Goal: Contribute content: Contribute content

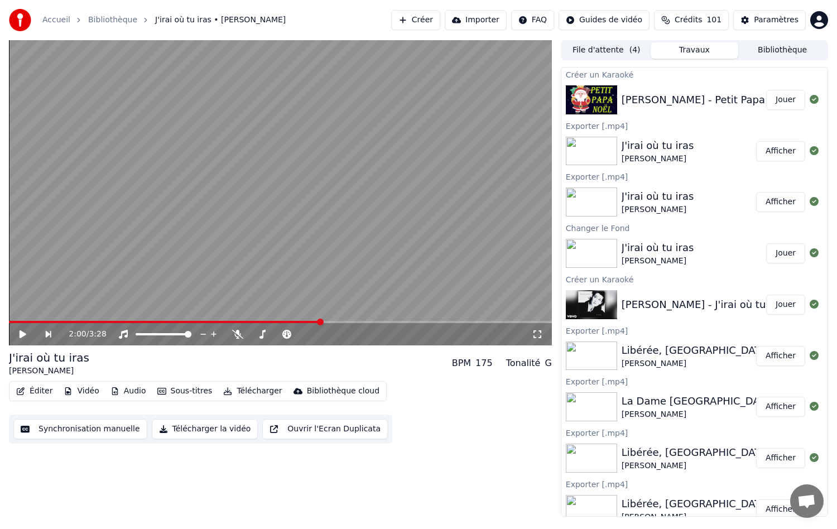
click at [654, 94] on div "[PERSON_NAME] - Petit Papa [DATE]" at bounding box center [712, 100] width 181 height 16
click at [810, 100] on icon at bounding box center [814, 99] width 9 height 9
click at [784, 97] on button "Jouer" at bounding box center [785, 100] width 39 height 20
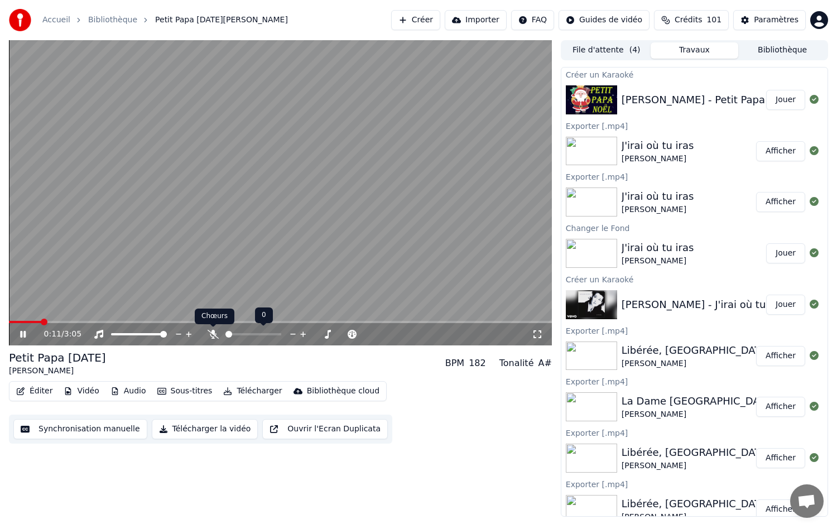
click at [215, 333] on icon at bounding box center [213, 334] width 11 height 9
click at [37, 322] on span at bounding box center [23, 322] width 29 height 2
click at [22, 315] on video at bounding box center [280, 192] width 543 height 305
click at [25, 323] on span at bounding box center [27, 322] width 37 height 2
click at [18, 318] on video at bounding box center [280, 192] width 543 height 305
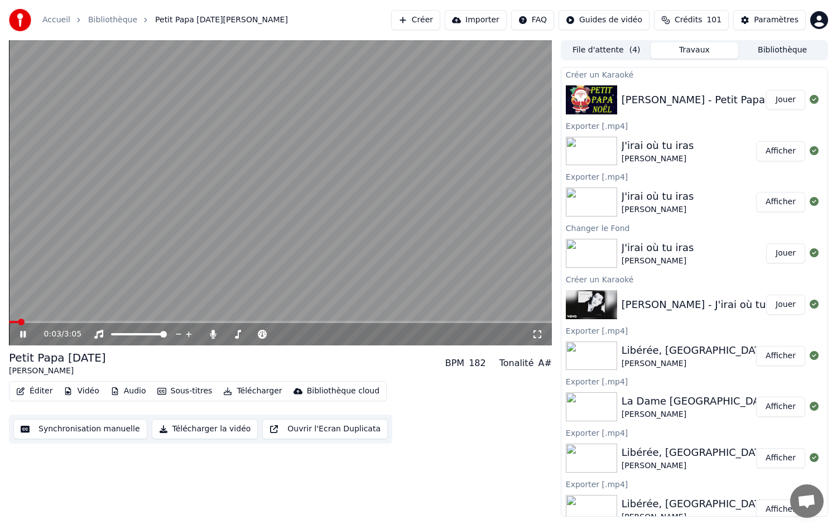
click at [18, 322] on span at bounding box center [13, 322] width 9 height 2
click at [17, 322] on span at bounding box center [15, 322] width 12 height 2
click at [15, 322] on span at bounding box center [12, 322] width 6 height 2
click at [11, 320] on video at bounding box center [280, 192] width 543 height 305
click at [9, 322] on span at bounding box center [12, 322] width 7 height 7
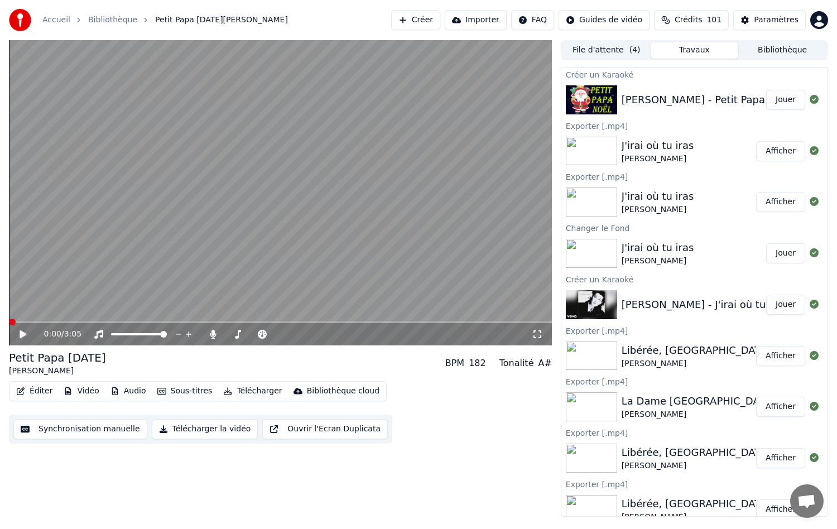
click at [22, 340] on div "0:00 / 3:05" at bounding box center [280, 334] width 534 height 11
click at [21, 334] on icon at bounding box center [23, 334] width 7 height 8
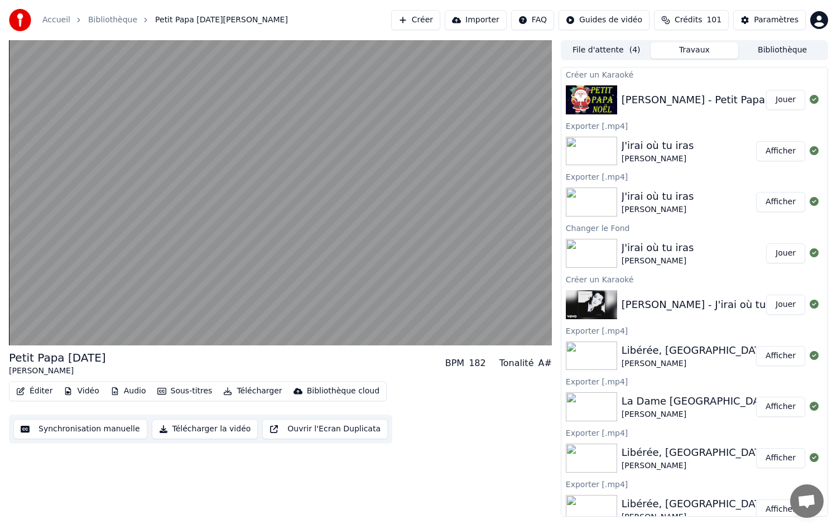
click at [77, 389] on button "Vidéo" at bounding box center [81, 391] width 44 height 16
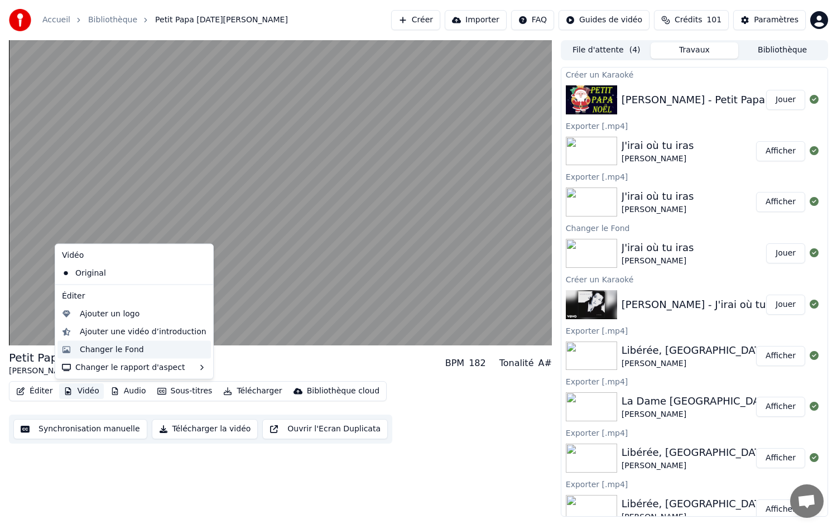
click at [99, 354] on div "Changer le Fond" at bounding box center [112, 349] width 64 height 11
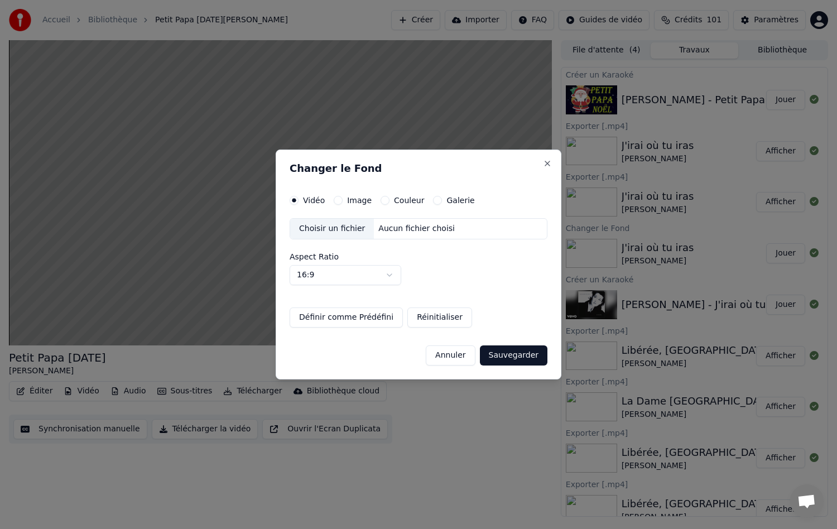
click at [384, 200] on button "Couleur" at bounding box center [385, 200] width 9 height 9
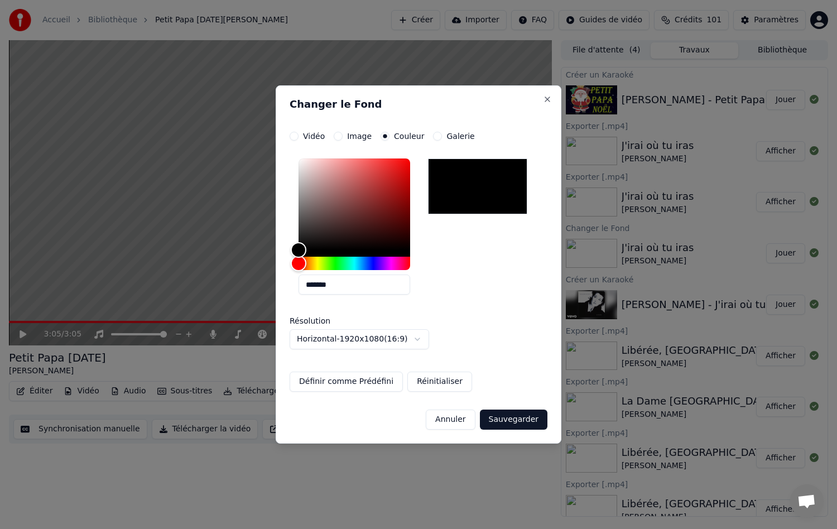
click at [339, 287] on input "*******" at bounding box center [355, 285] width 112 height 20
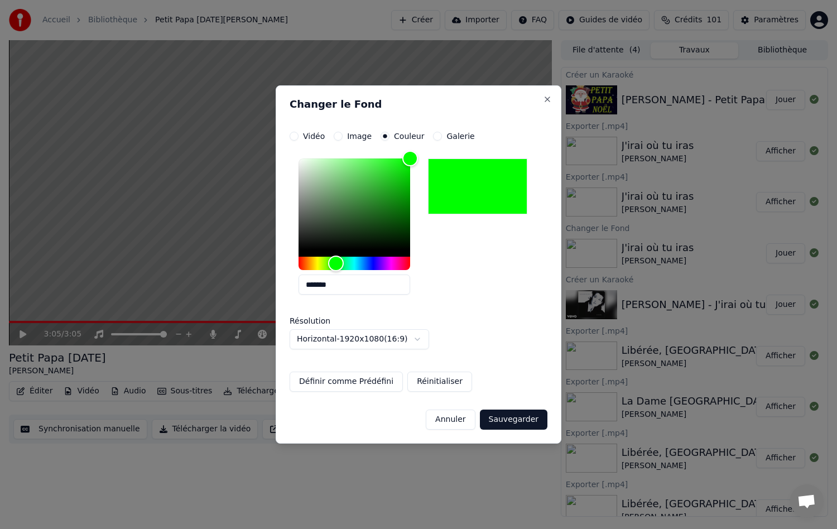
type input "*******"
click at [512, 409] on div "Annuler Sauvegarder" at bounding box center [419, 415] width 258 height 29
click at [508, 413] on button "Sauvegarder" at bounding box center [514, 420] width 68 height 20
click at [510, 418] on html "Accueil Bibliothèque Petit Papa [DATE][PERSON_NAME] Créer Importer FAQ Guides d…" at bounding box center [418, 264] width 837 height 529
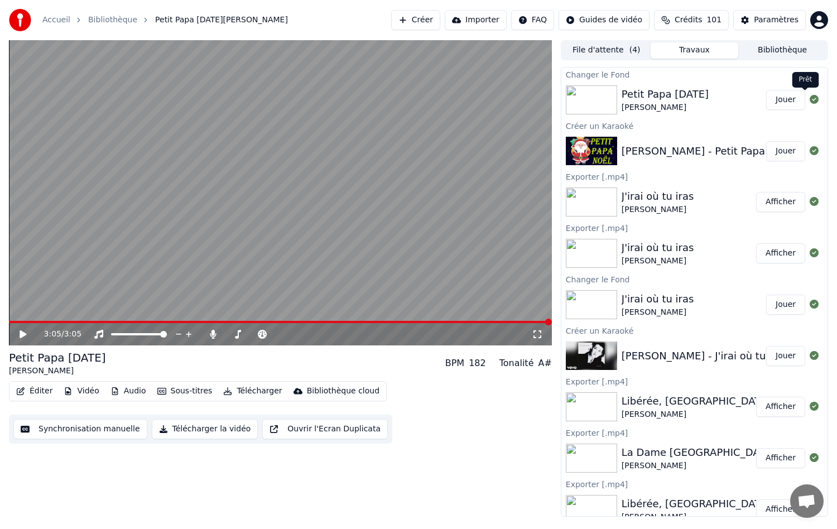
click at [775, 97] on button "Jouer" at bounding box center [785, 100] width 39 height 20
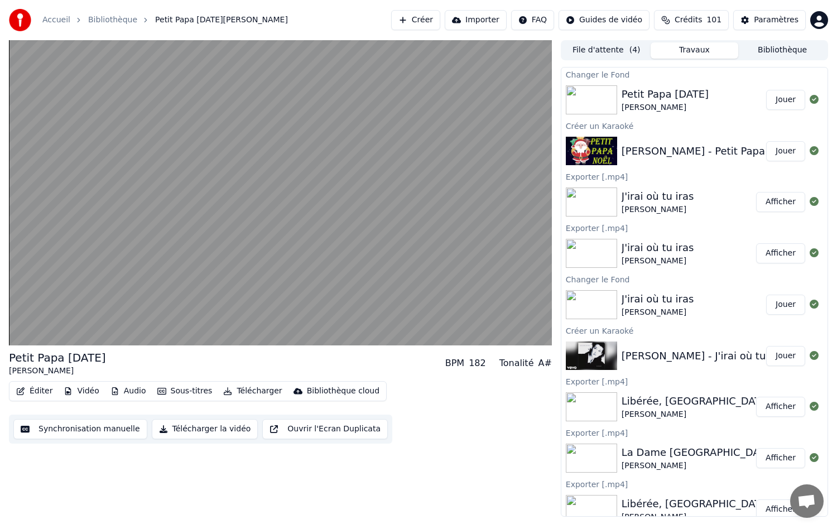
click at [246, 389] on button "Télécharger" at bounding box center [253, 391] width 68 height 16
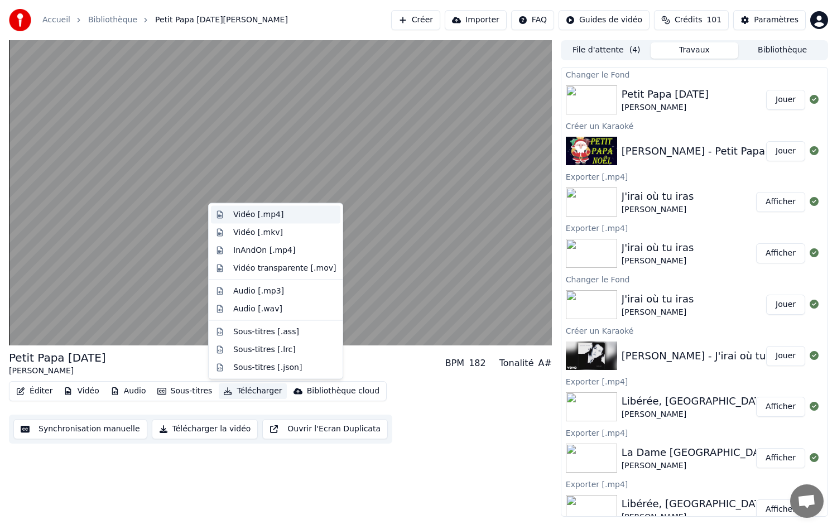
click at [253, 212] on div "Vidéo [.mp4]" at bounding box center [258, 214] width 50 height 11
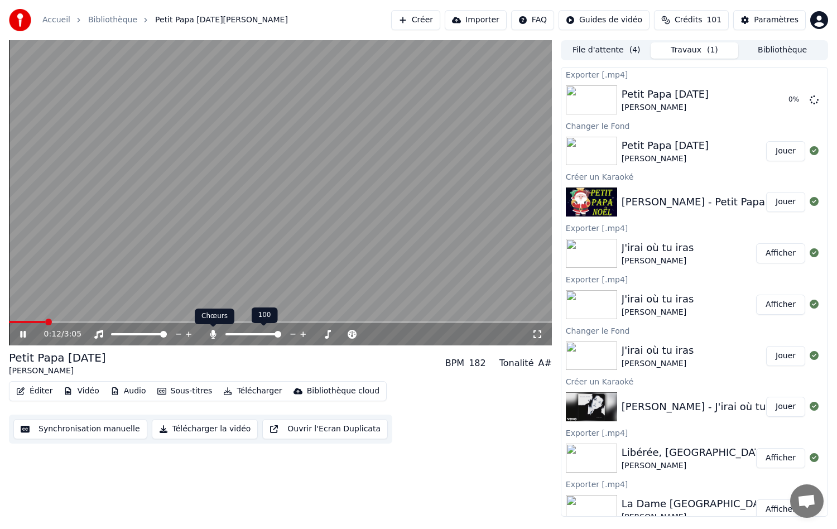
click at [212, 333] on icon at bounding box center [213, 334] width 6 height 9
click at [242, 393] on button "Télécharger" at bounding box center [253, 391] width 68 height 16
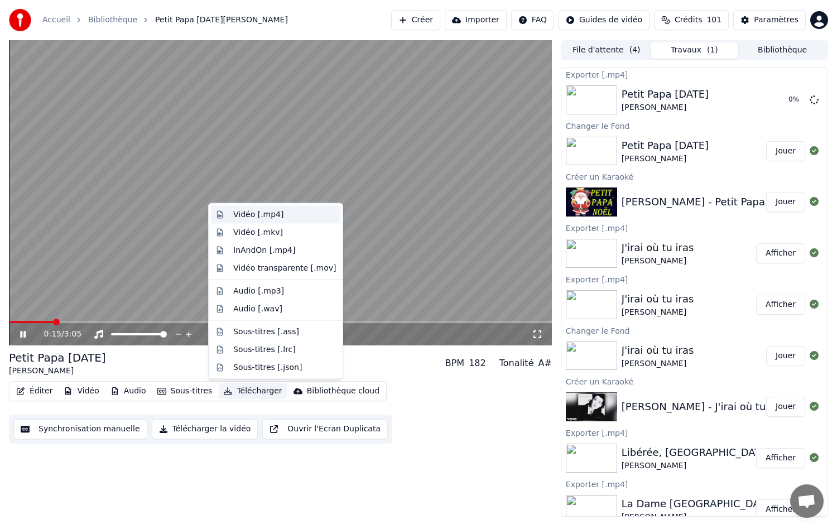
click at [238, 217] on div "Vidéo [.mp4]" at bounding box center [258, 214] width 50 height 11
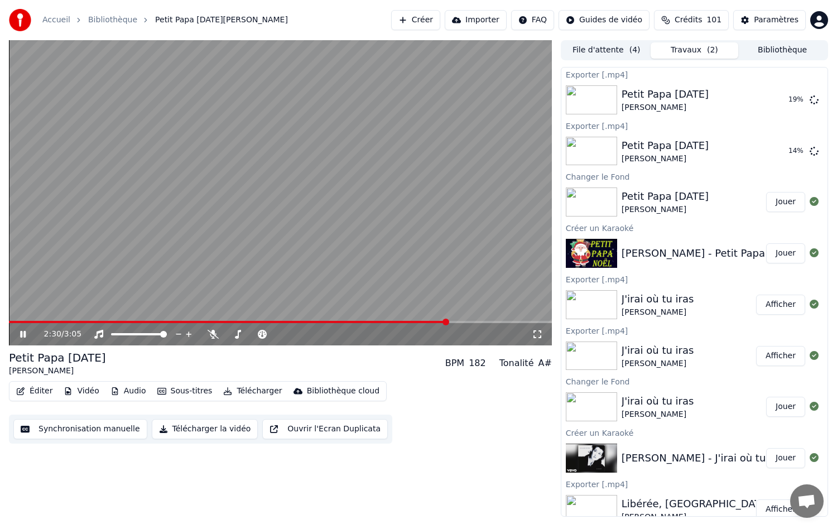
click at [75, 197] on video at bounding box center [280, 192] width 543 height 305
click at [600, 150] on img at bounding box center [591, 151] width 51 height 29
click at [577, 134] on div "Petit Papa [DATE][PERSON_NAME] Afficher" at bounding box center [695, 151] width 266 height 38
click at [779, 151] on button "Afficher" at bounding box center [780, 151] width 49 height 20
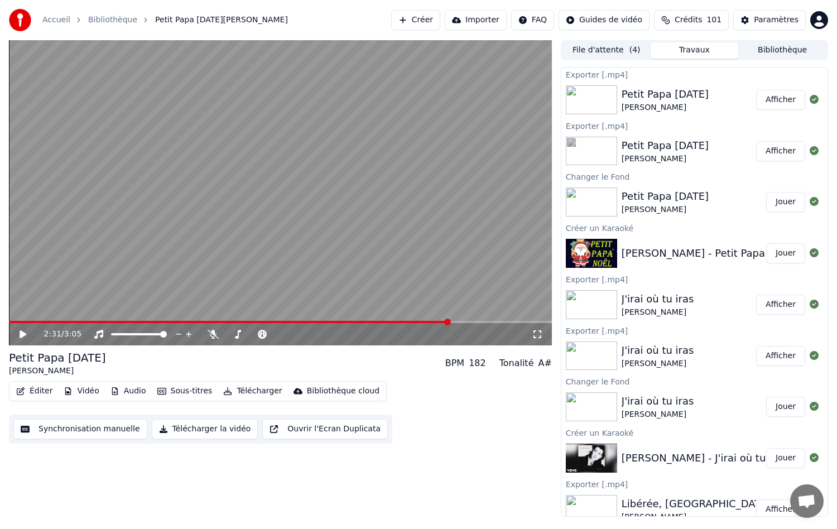
click at [26, 335] on icon at bounding box center [23, 334] width 7 height 8
click at [63, 323] on span at bounding box center [233, 322] width 449 height 2
click at [22, 333] on icon at bounding box center [23, 334] width 6 height 7
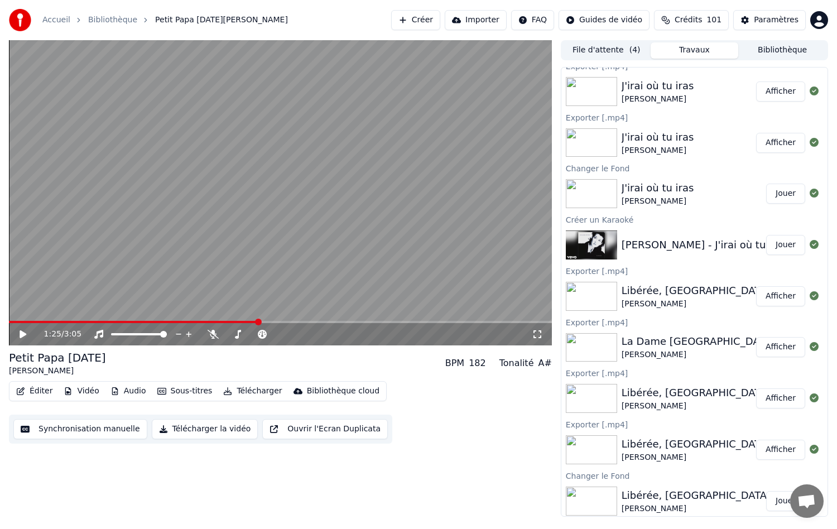
scroll to position [279, 0]
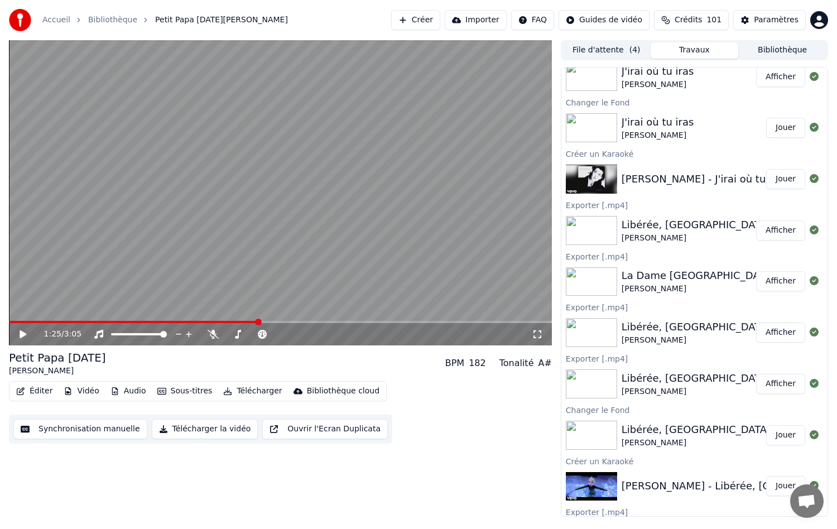
click at [594, 220] on img at bounding box center [591, 230] width 51 height 29
click at [765, 230] on button "Afficher" at bounding box center [780, 230] width 49 height 20
click at [780, 282] on button "Afficher" at bounding box center [780, 281] width 49 height 20
click at [771, 281] on button "Afficher" at bounding box center [780, 281] width 49 height 20
click at [775, 281] on button "Afficher" at bounding box center [780, 281] width 49 height 20
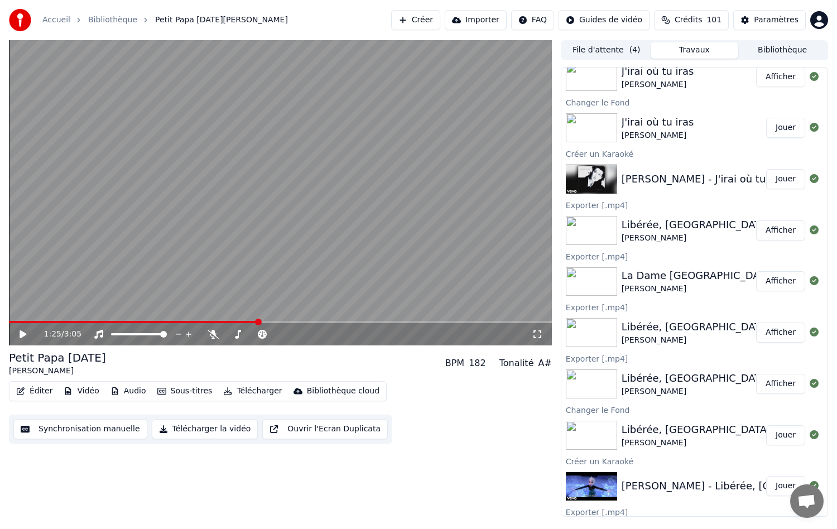
click at [756, 279] on button "Afficher" at bounding box center [780, 281] width 49 height 20
click at [213, 339] on div "1:25 / 3:05" at bounding box center [288, 334] width 488 height 11
click at [216, 335] on icon at bounding box center [213, 334] width 11 height 9
click at [19, 334] on icon at bounding box center [31, 334] width 26 height 9
click at [27, 337] on icon at bounding box center [31, 334] width 26 height 9
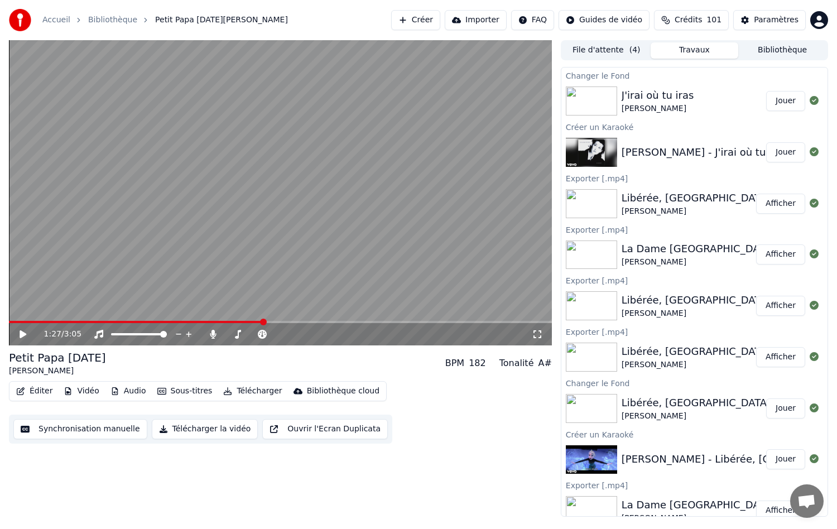
scroll to position [319, 0]
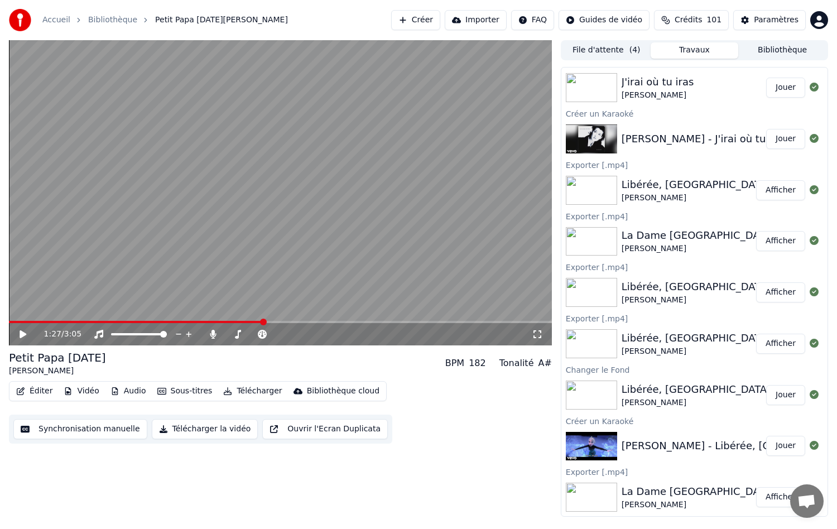
click at [653, 237] on div "La Dame [GEOGRAPHIC_DATA]" at bounding box center [699, 236] width 154 height 16
click at [760, 240] on button "Afficher" at bounding box center [780, 241] width 49 height 20
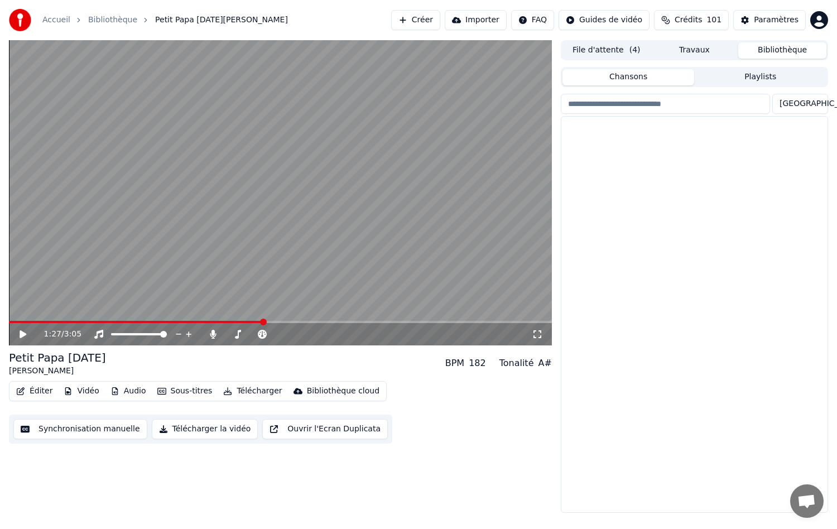
click at [782, 55] on button "Bibliothèque" at bounding box center [782, 50] width 88 height 16
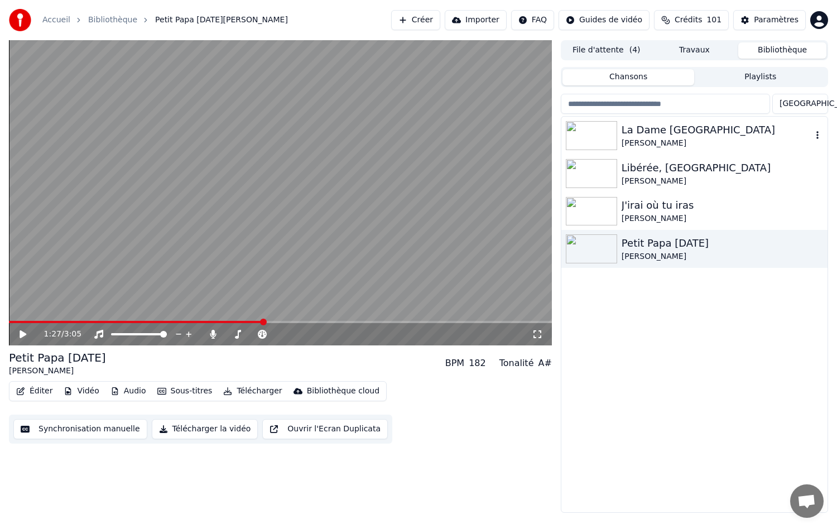
click at [663, 138] on div "[PERSON_NAME]" at bounding box center [717, 143] width 190 height 11
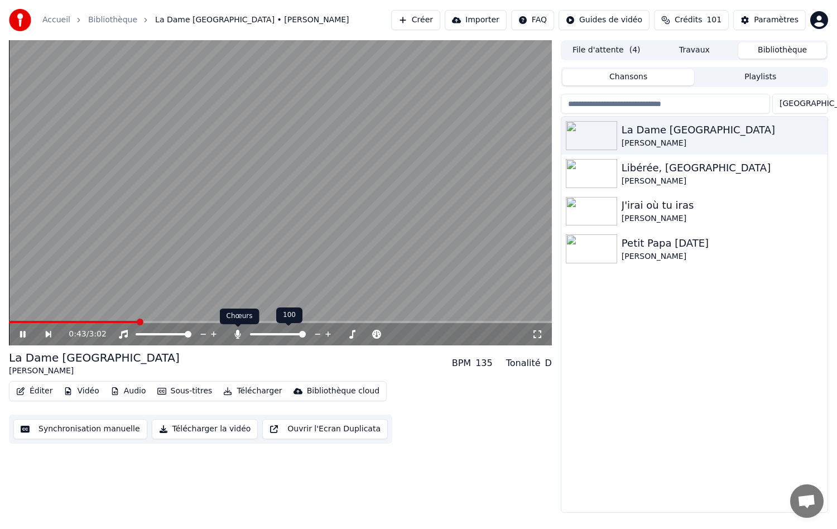
click at [238, 332] on icon at bounding box center [238, 334] width 6 height 9
click at [234, 330] on icon at bounding box center [237, 334] width 11 height 9
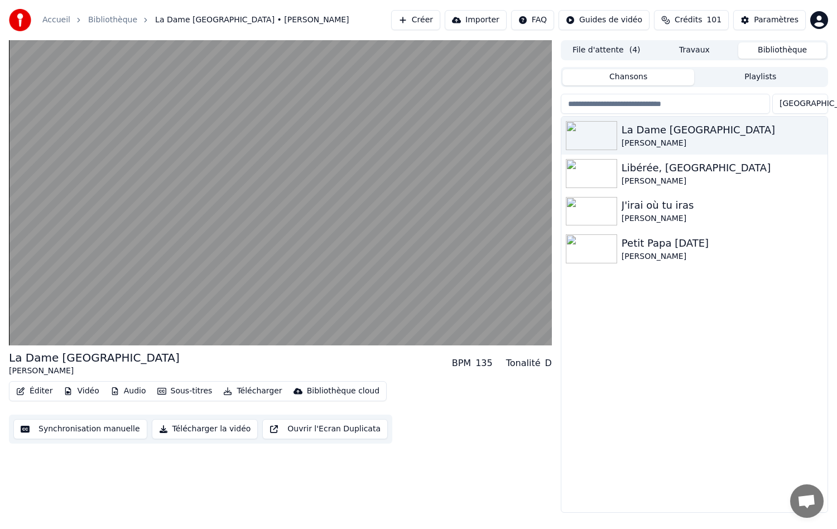
click at [125, 391] on button "Audio" at bounding box center [128, 391] width 45 height 16
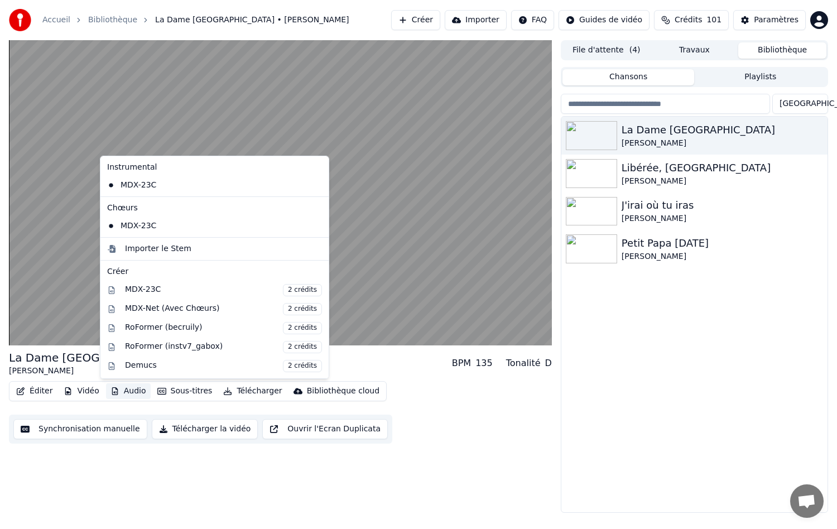
click at [129, 470] on div "La Dame De Haute-Savoie [PERSON_NAME] BPM 135 Tonalité D Éditer Vidéo Audio Sou…" at bounding box center [280, 276] width 543 height 473
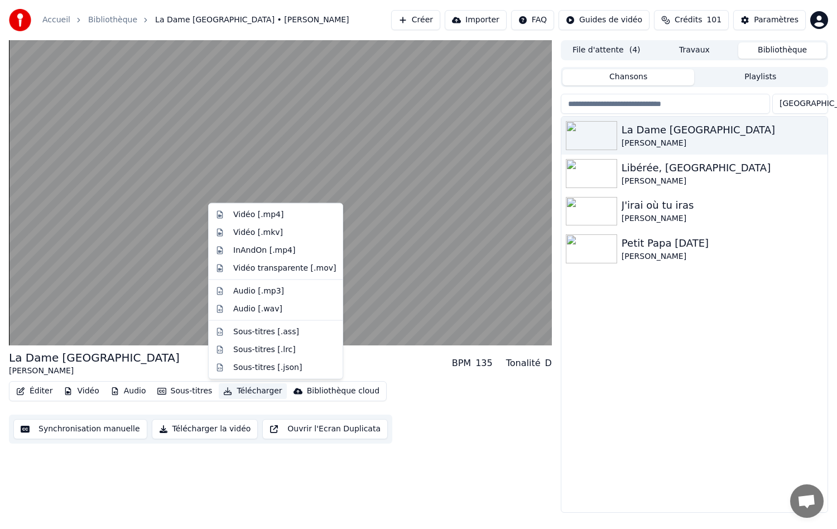
click at [248, 388] on button "Télécharger" at bounding box center [253, 391] width 68 height 16
click at [243, 214] on div "Vidéo [.mp4]" at bounding box center [258, 214] width 50 height 11
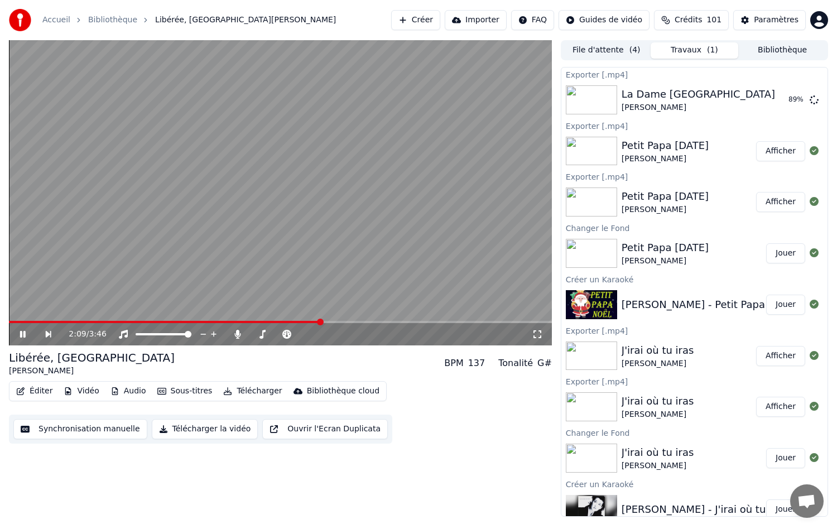
click at [21, 333] on icon at bounding box center [23, 334] width 6 height 7
click at [236, 343] on div "2:13 / 3:46" at bounding box center [280, 334] width 543 height 22
click at [238, 334] on icon at bounding box center [238, 334] width 6 height 9
click at [19, 333] on icon at bounding box center [31, 334] width 26 height 9
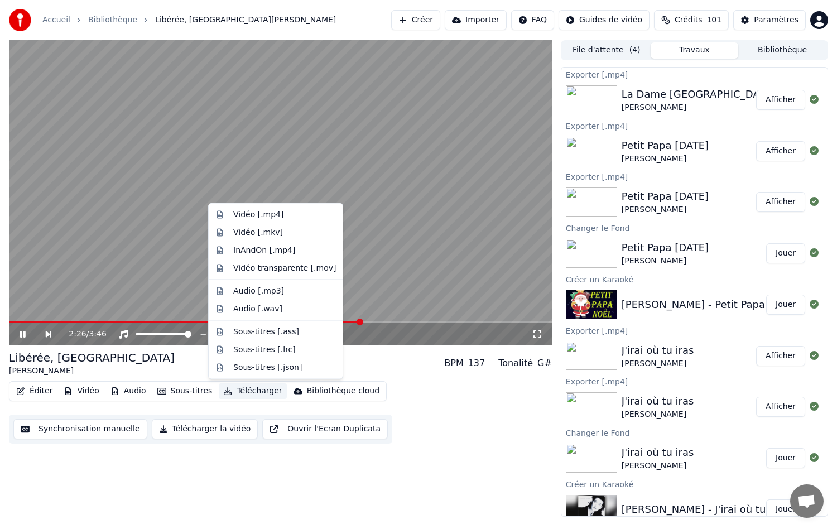
click at [238, 387] on button "Télécharger" at bounding box center [253, 391] width 68 height 16
click at [258, 216] on div "Vidéo [.mp4]" at bounding box center [258, 214] width 50 height 11
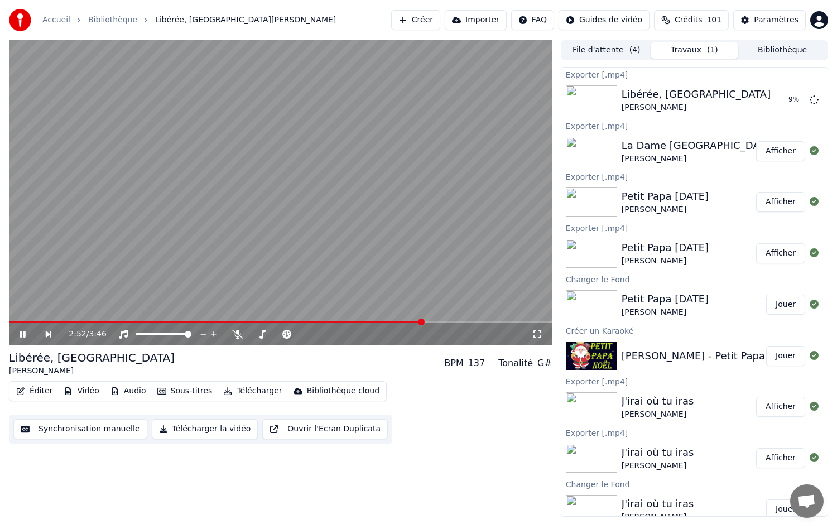
click at [23, 334] on icon at bounding box center [23, 334] width 6 height 7
click at [18, 336] on div "2:52 / 3:46" at bounding box center [280, 334] width 534 height 11
click at [26, 333] on icon at bounding box center [31, 334] width 26 height 9
click at [24, 332] on icon at bounding box center [23, 334] width 6 height 7
click at [793, 205] on button "Afficher" at bounding box center [780, 202] width 49 height 20
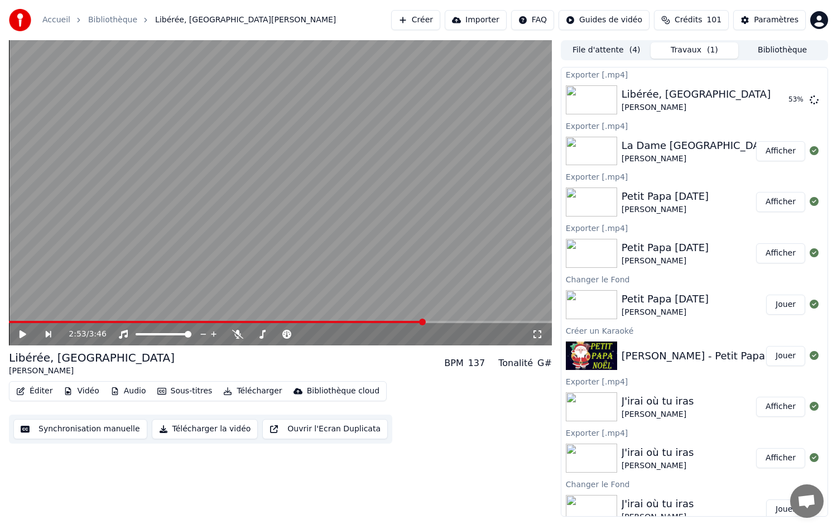
click at [603, 203] on img at bounding box center [591, 202] width 51 height 29
click at [607, 243] on img at bounding box center [591, 253] width 51 height 29
click at [770, 256] on button "Afficher" at bounding box center [780, 253] width 49 height 20
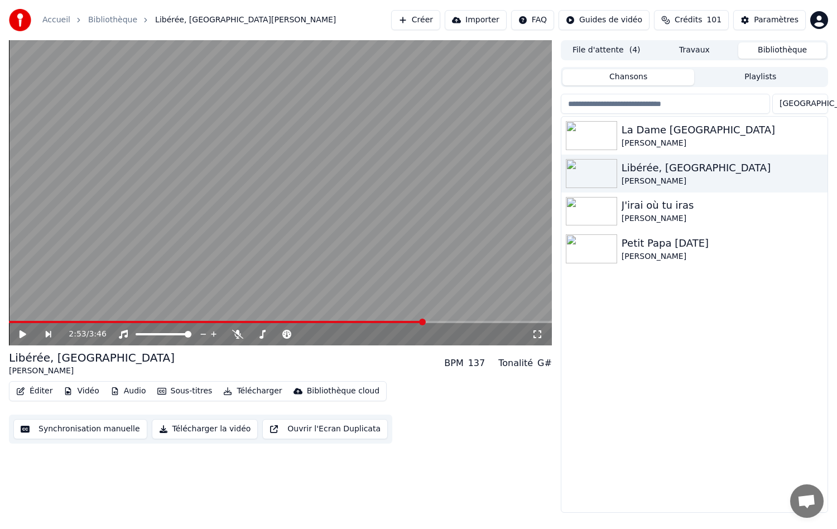
click at [773, 47] on button "Bibliothèque" at bounding box center [782, 50] width 88 height 16
click at [582, 246] on img at bounding box center [591, 248] width 51 height 29
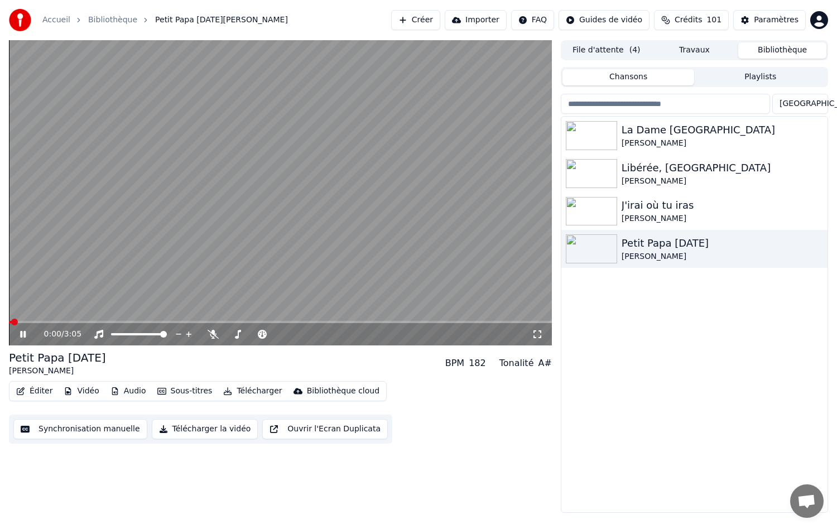
click at [80, 324] on div "0:00 / 3:05" at bounding box center [280, 334] width 543 height 22
click at [86, 322] on span at bounding box center [280, 322] width 543 height 2
click at [242, 390] on button "Télécharger" at bounding box center [253, 391] width 68 height 16
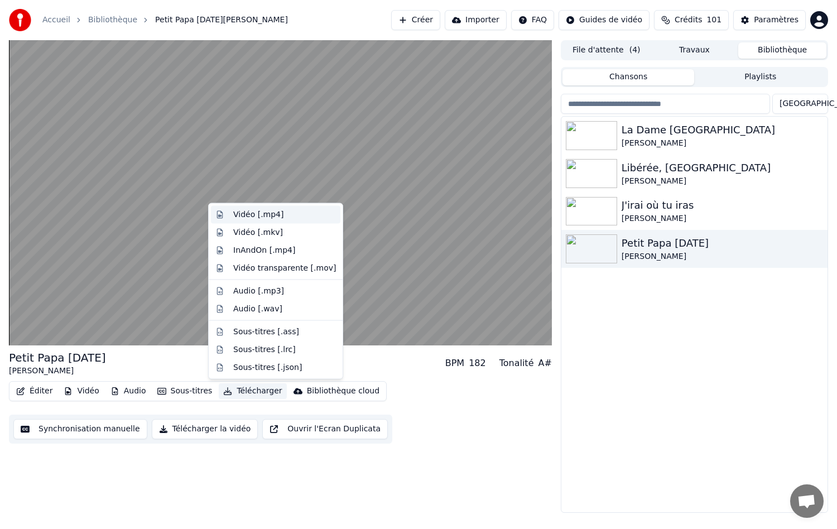
click at [239, 218] on div "Vidéo [.mp4]" at bounding box center [258, 214] width 50 height 11
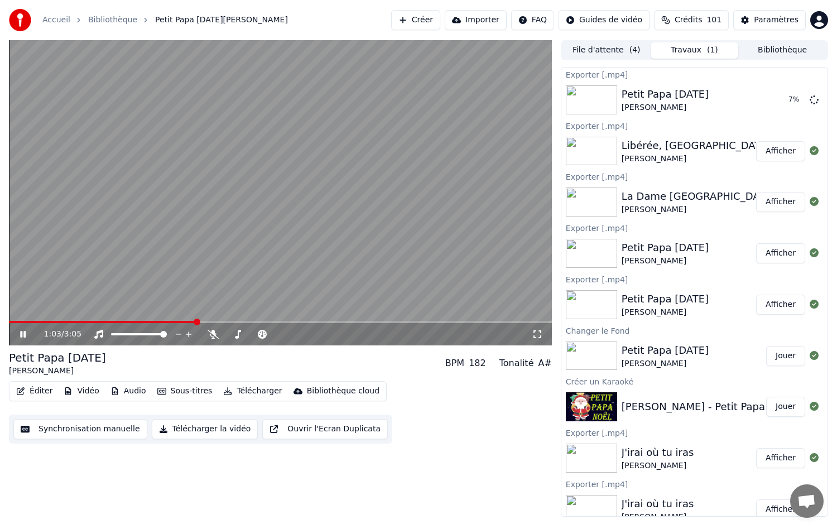
click at [26, 335] on icon at bounding box center [31, 334] width 26 height 9
click at [22, 334] on icon at bounding box center [23, 334] width 7 height 8
click at [22, 334] on icon at bounding box center [23, 334] width 6 height 7
click at [21, 333] on icon at bounding box center [23, 334] width 7 height 8
click at [25, 335] on icon at bounding box center [23, 334] width 6 height 7
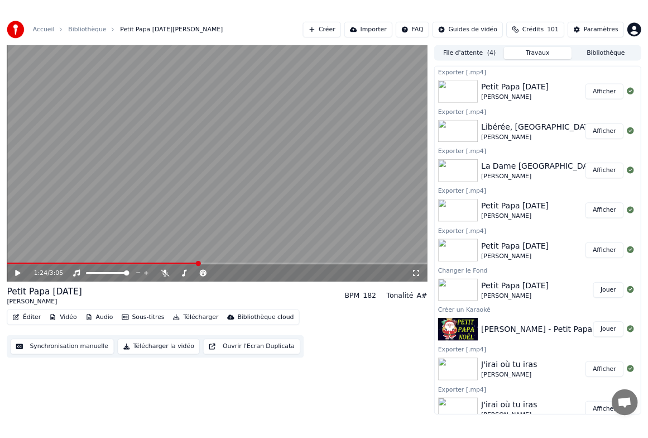
scroll to position [167, 0]
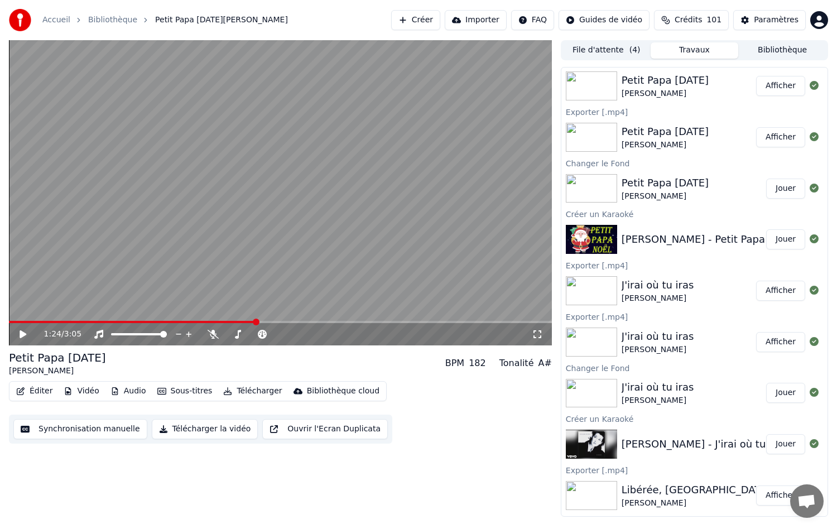
click at [579, 276] on img at bounding box center [591, 290] width 51 height 29
click at [587, 284] on img at bounding box center [591, 290] width 51 height 29
click at [761, 287] on button "Afficher" at bounding box center [780, 291] width 49 height 20
click at [601, 292] on img at bounding box center [591, 290] width 51 height 29
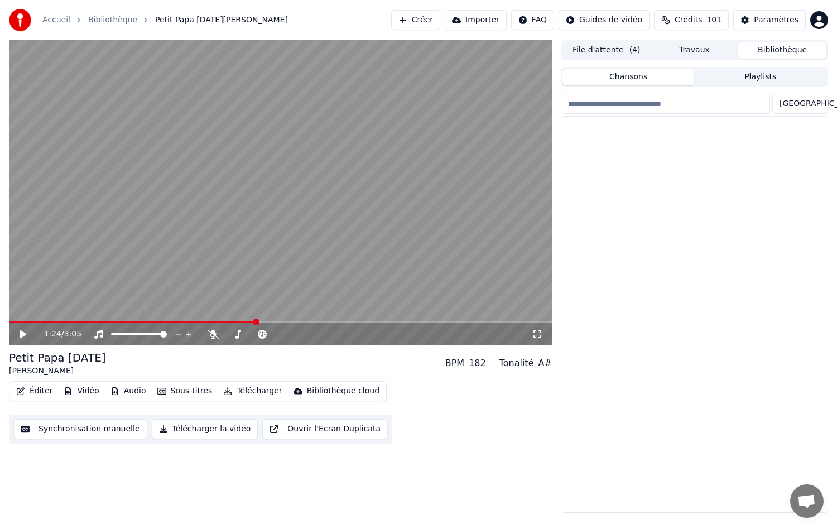
click at [764, 52] on button "Bibliothèque" at bounding box center [782, 50] width 88 height 16
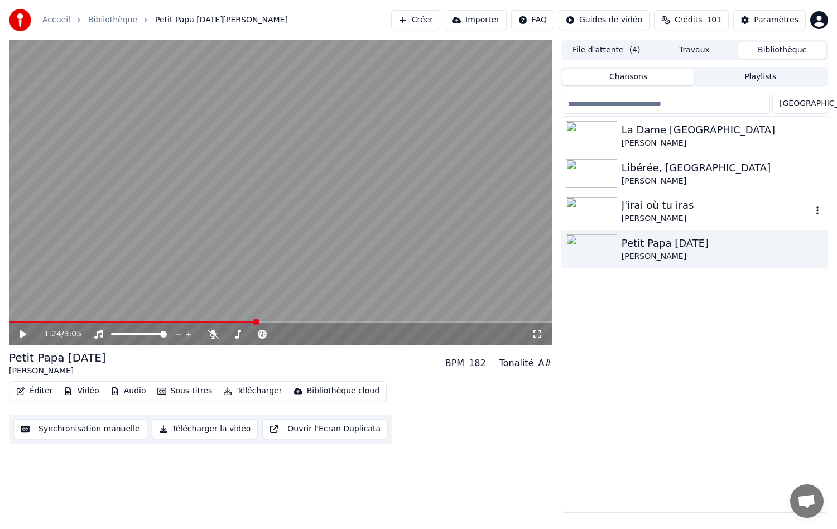
click at [605, 218] on img at bounding box center [591, 211] width 51 height 29
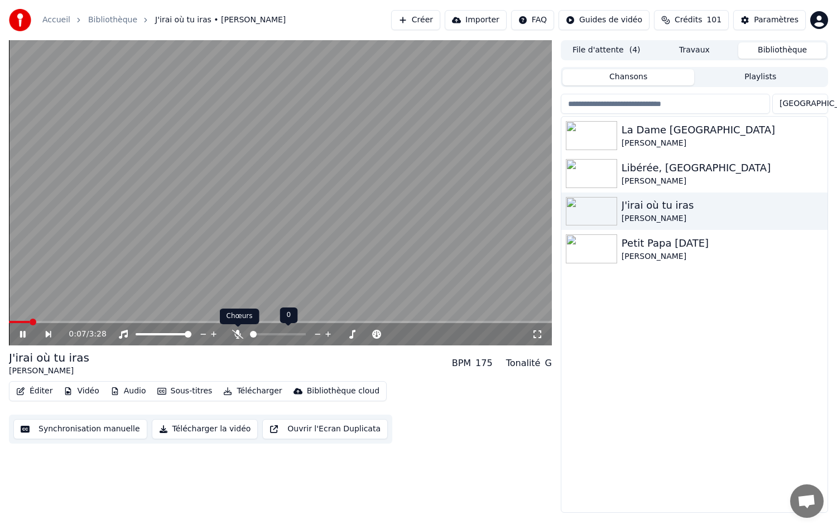
click at [236, 333] on icon at bounding box center [237, 334] width 11 height 9
click at [246, 392] on button "Télécharger" at bounding box center [253, 391] width 68 height 16
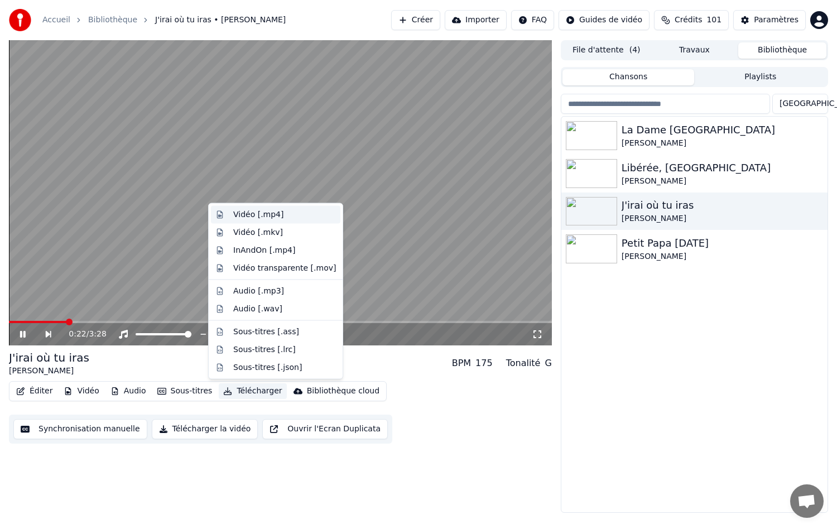
click at [252, 218] on div "Vidéo [.mp4]" at bounding box center [258, 214] width 50 height 11
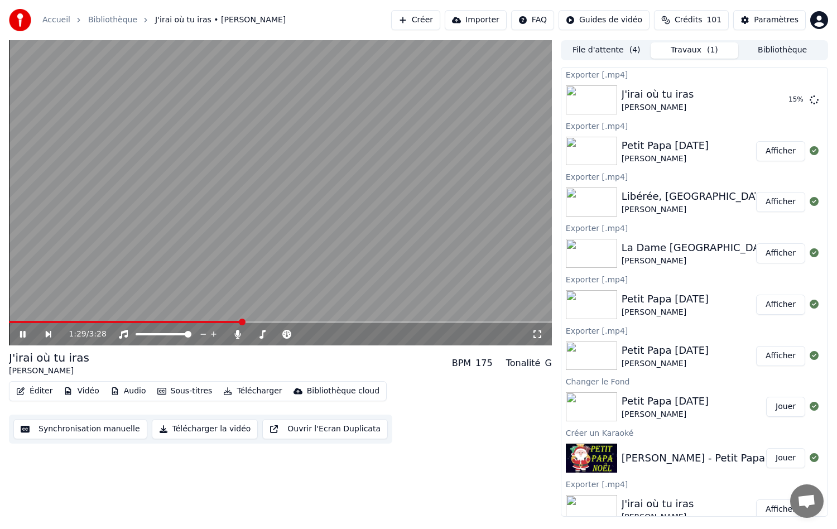
click at [22, 337] on icon at bounding box center [23, 334] width 6 height 7
click at [337, 324] on div "1:29 / 3:28" at bounding box center [280, 334] width 543 height 22
click at [349, 319] on video at bounding box center [280, 192] width 543 height 305
click at [18, 334] on div "1:30 / 3:28" at bounding box center [280, 334] width 534 height 11
click at [25, 333] on icon at bounding box center [23, 334] width 6 height 7
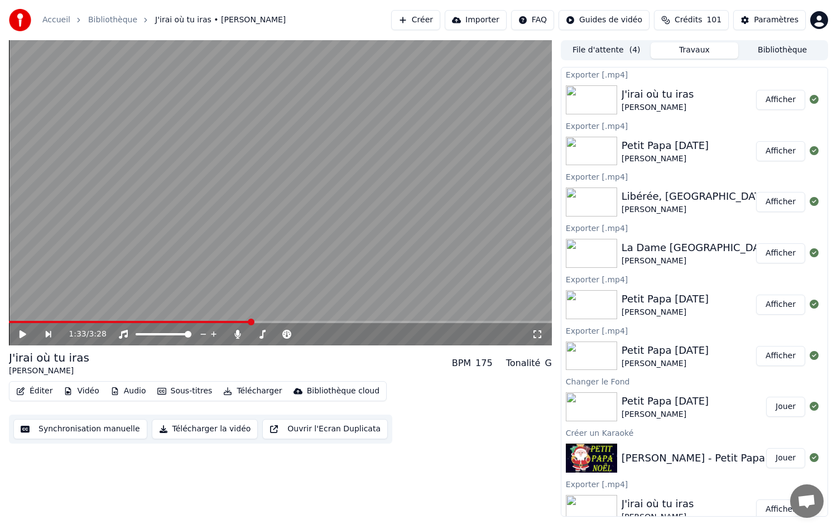
click at [35, 392] on button "Éditer" at bounding box center [34, 391] width 45 height 16
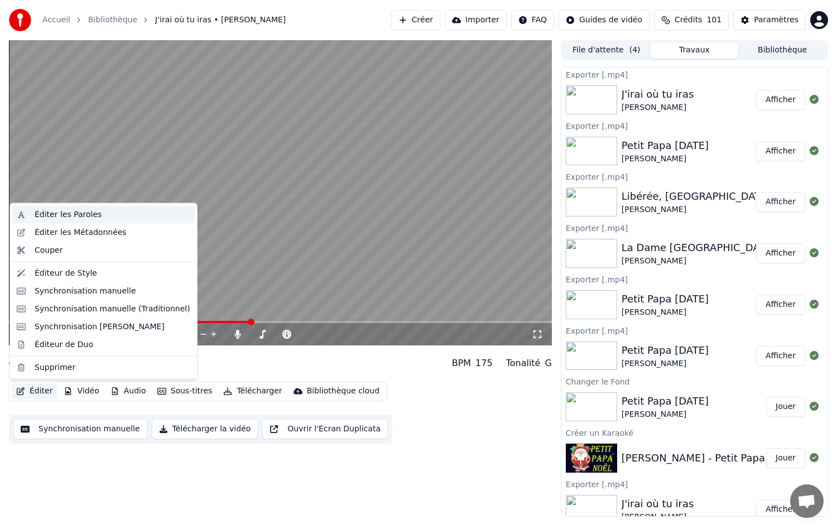
click at [63, 218] on div "Éditer les Paroles" at bounding box center [68, 214] width 67 height 11
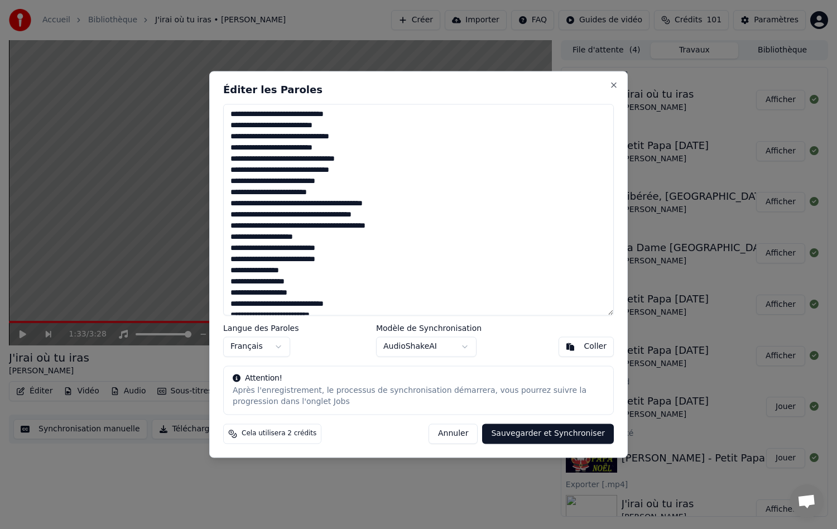
click at [320, 267] on textarea at bounding box center [418, 210] width 391 height 212
click at [459, 434] on button "Annuler" at bounding box center [453, 434] width 49 height 20
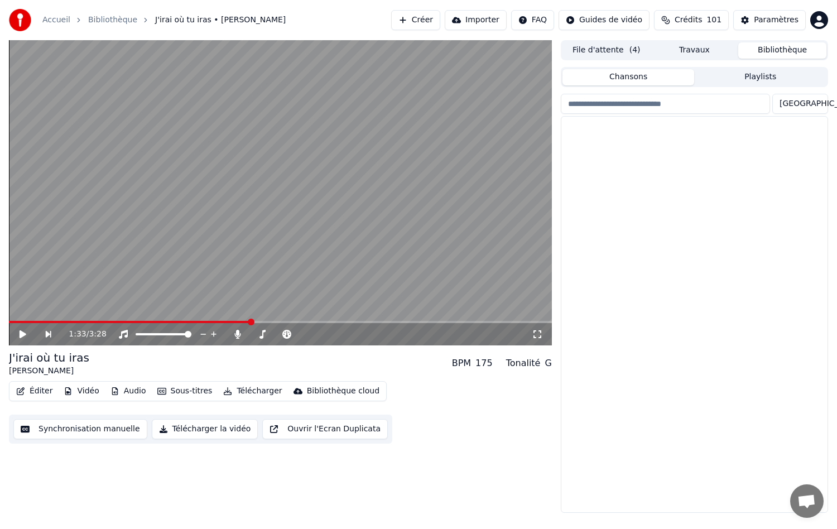
click at [787, 52] on button "Bibliothèque" at bounding box center [782, 50] width 88 height 16
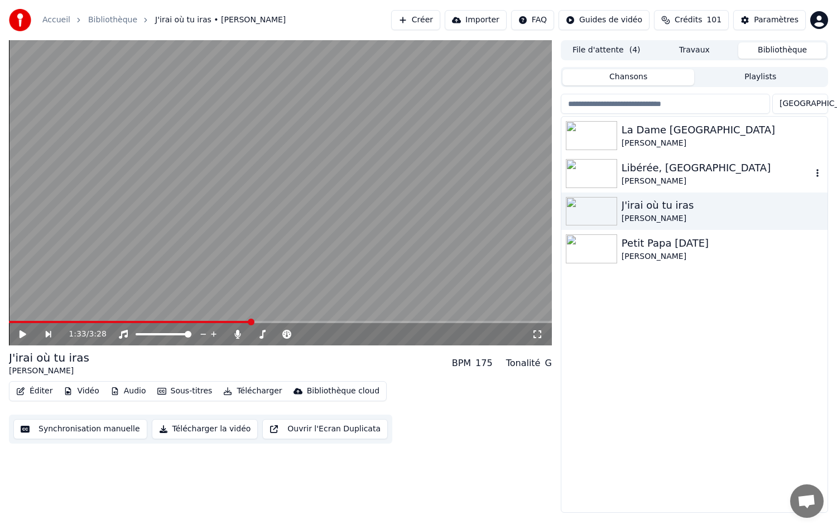
click at [610, 166] on img at bounding box center [591, 173] width 51 height 29
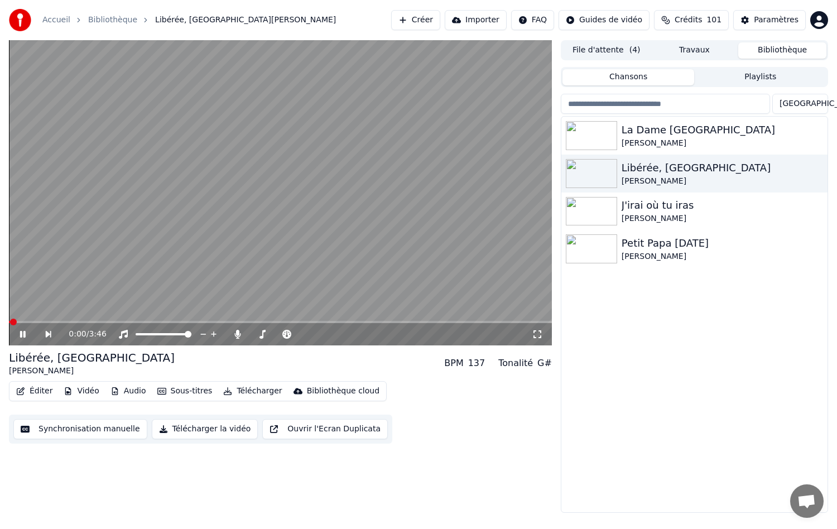
click at [32, 389] on button "Éditer" at bounding box center [34, 391] width 45 height 16
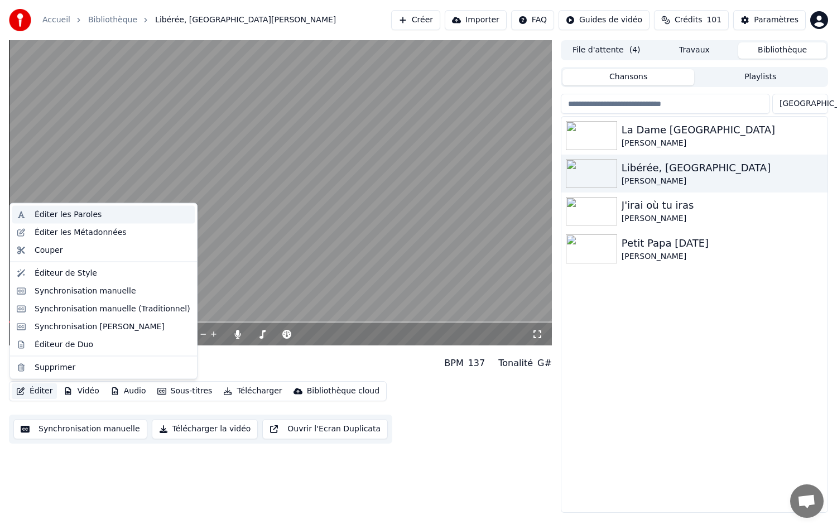
click at [63, 213] on div "Éditer les Paroles" at bounding box center [68, 214] width 67 height 11
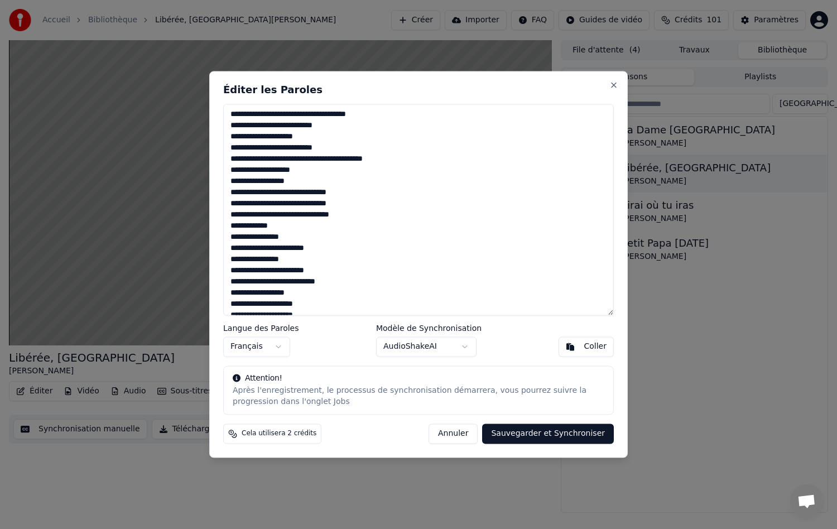
click at [251, 242] on textarea at bounding box center [418, 210] width 391 height 212
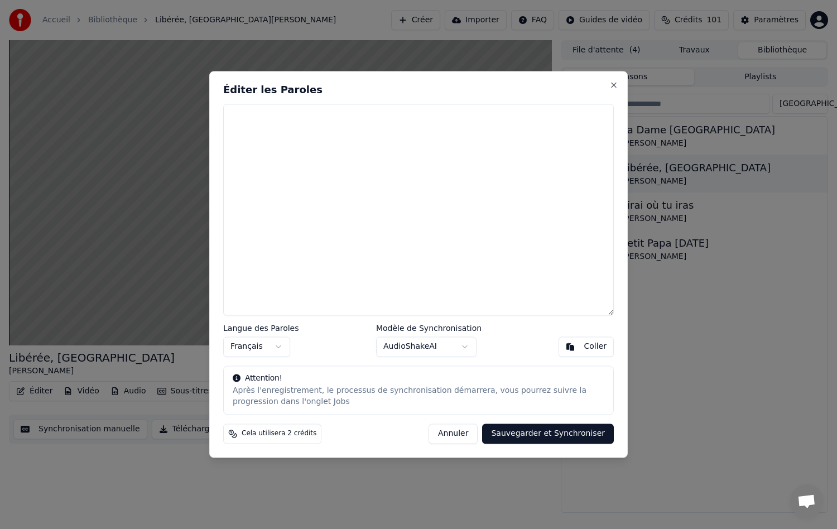
type textarea "**********"
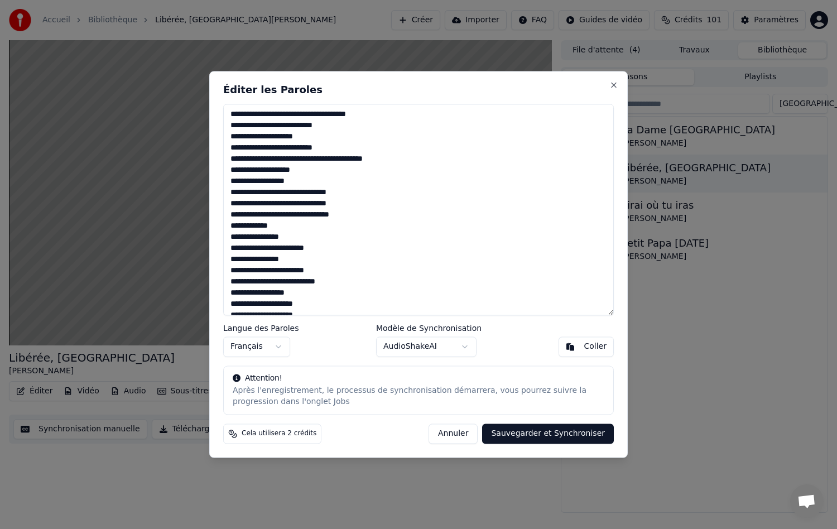
click at [468, 433] on button "Annuler" at bounding box center [453, 434] width 49 height 20
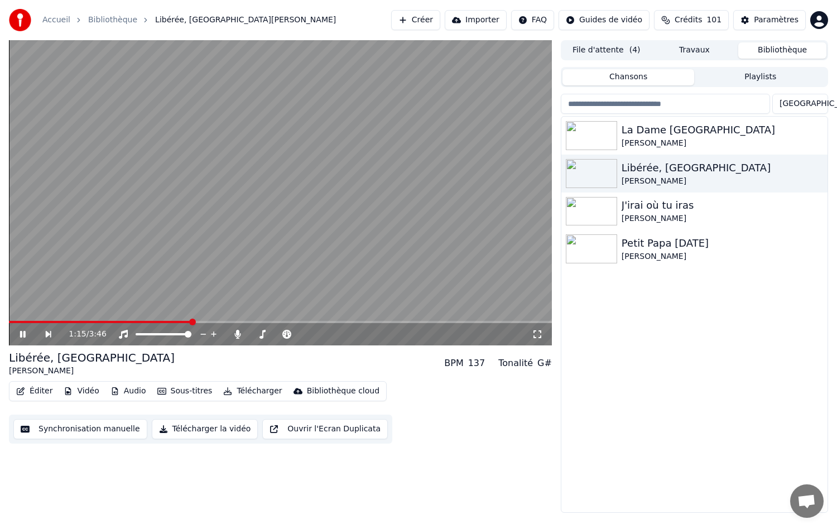
click at [23, 329] on div "1:15 / 3:46" at bounding box center [280, 334] width 534 height 11
click at [25, 335] on icon at bounding box center [23, 334] width 6 height 7
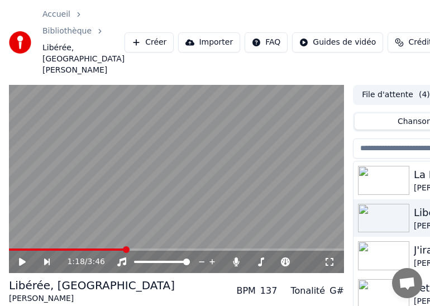
drag, startPoint x: 236, startPoint y: -2, endPoint x: 133, endPoint y: -32, distance: 107.0
click at [133, 0] on html "Accueil Bibliothèque Libérée, Délivrée • [PERSON_NAME] Importer FAQ Guides de v…" at bounding box center [215, 153] width 430 height 306
